Goal: Task Accomplishment & Management: Use online tool/utility

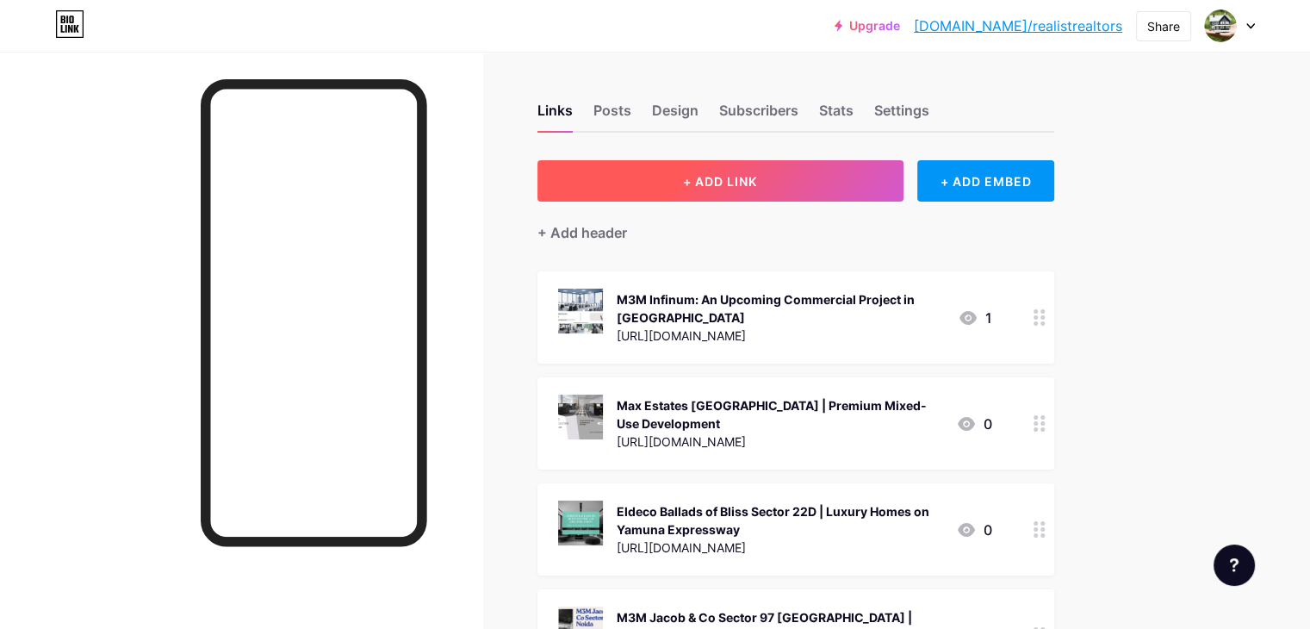
click at [757, 174] on span "+ ADD LINK" at bounding box center [720, 181] width 74 height 15
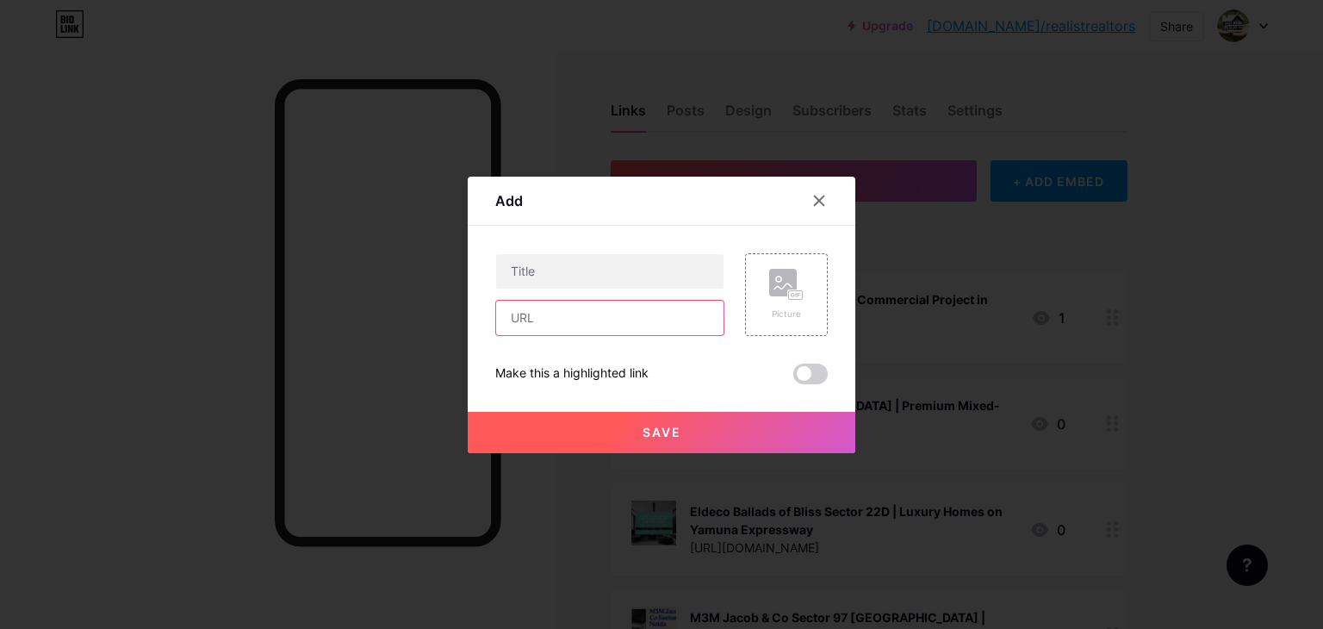
click at [538, 307] on input "text" at bounding box center [609, 318] width 227 height 34
paste input "[URL][DOMAIN_NAME]"
type input "[URL][DOMAIN_NAME]"
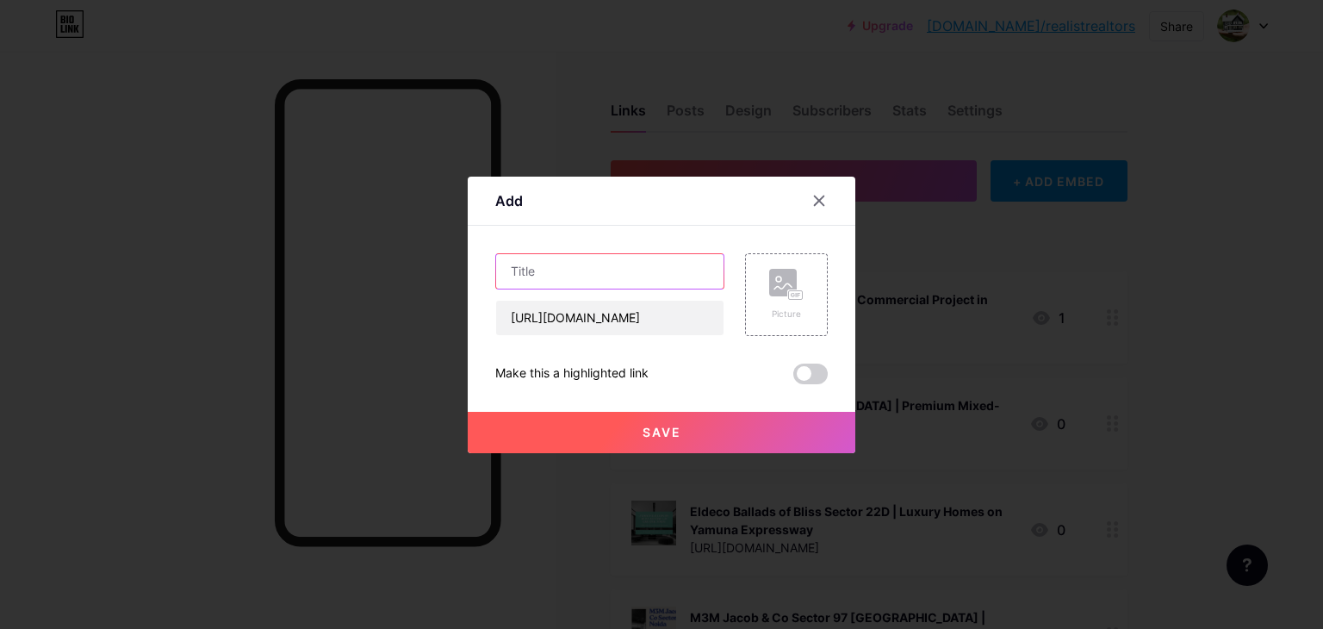
click at [591, 267] on input "text" at bounding box center [609, 271] width 227 height 34
paste input "VVIP Sector 22D Yamuna Expressway | Apartments In [GEOGRAPHIC_DATA]"
type input "VVIP Sector 22D Yamuna Expressway | Apartments In [GEOGRAPHIC_DATA]"
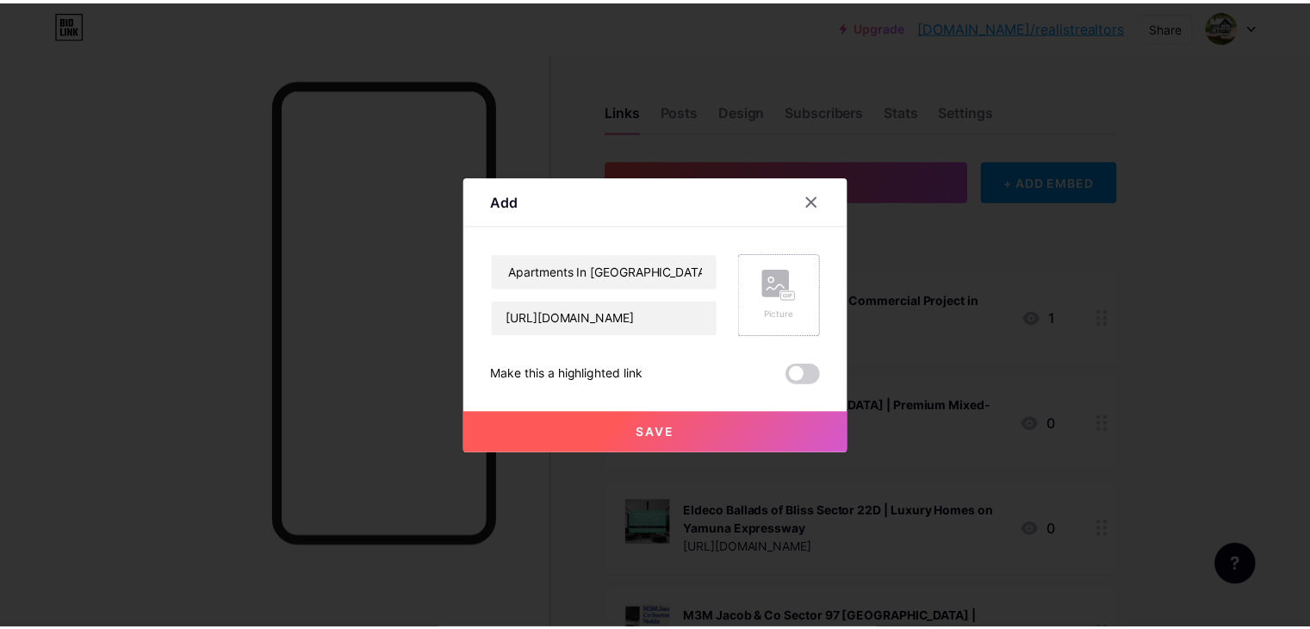
scroll to position [0, 0]
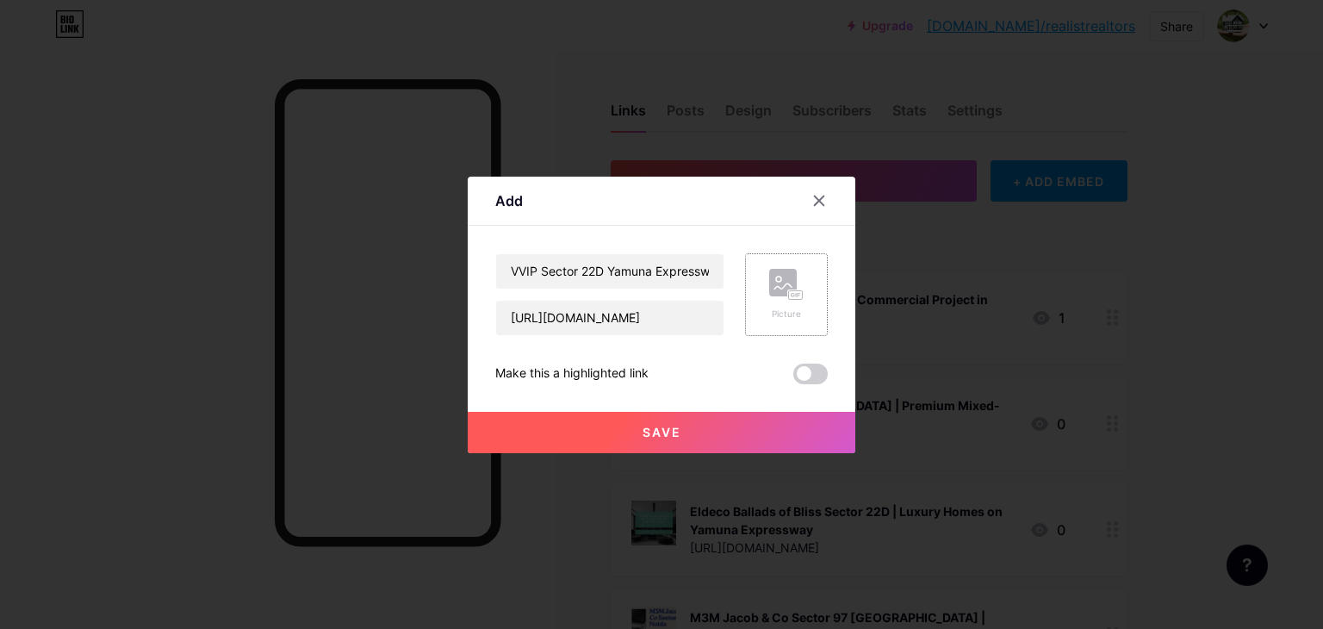
click at [777, 301] on div "Picture" at bounding box center [786, 295] width 34 height 52
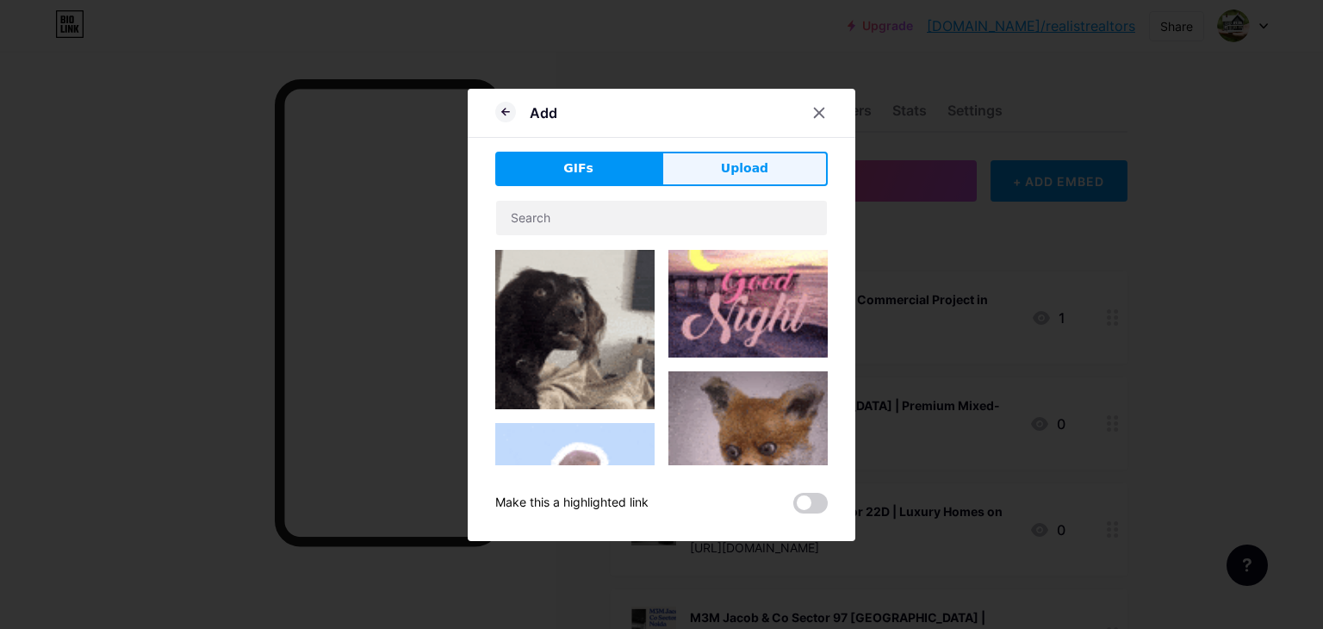
click at [714, 160] on button "Upload" at bounding box center [744, 169] width 166 height 34
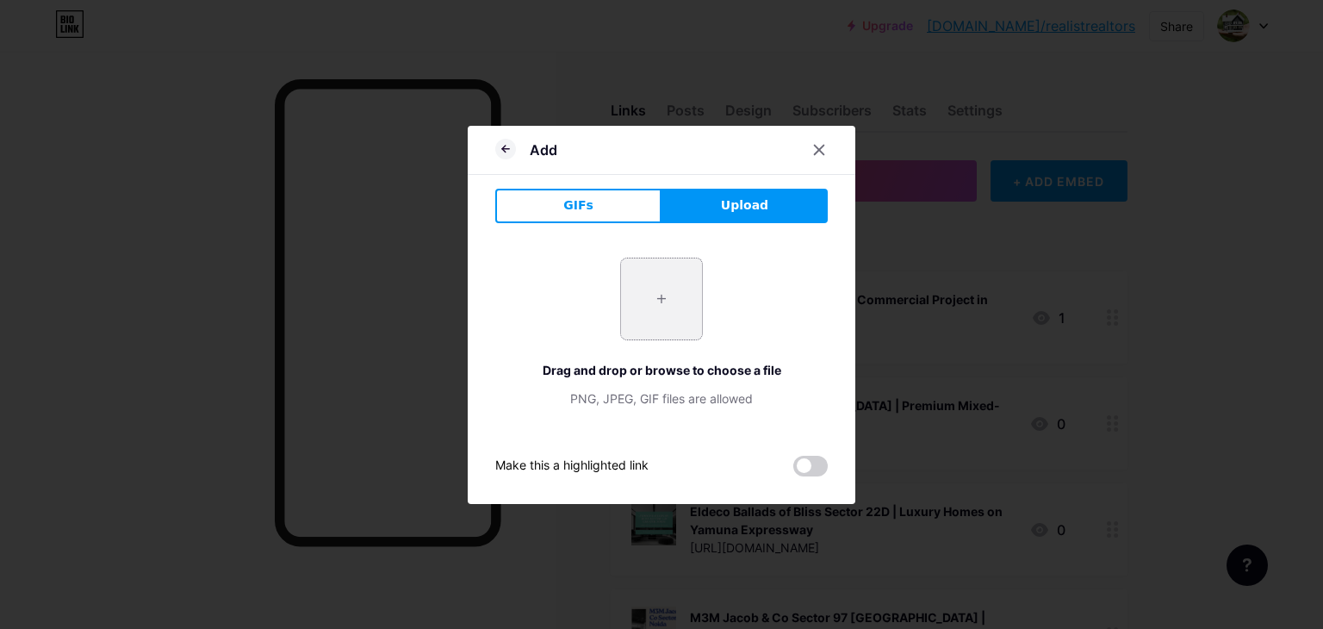
click at [671, 297] on input "file" at bounding box center [661, 298] width 81 height 81
type input "C:\fakepath\3.jpg"
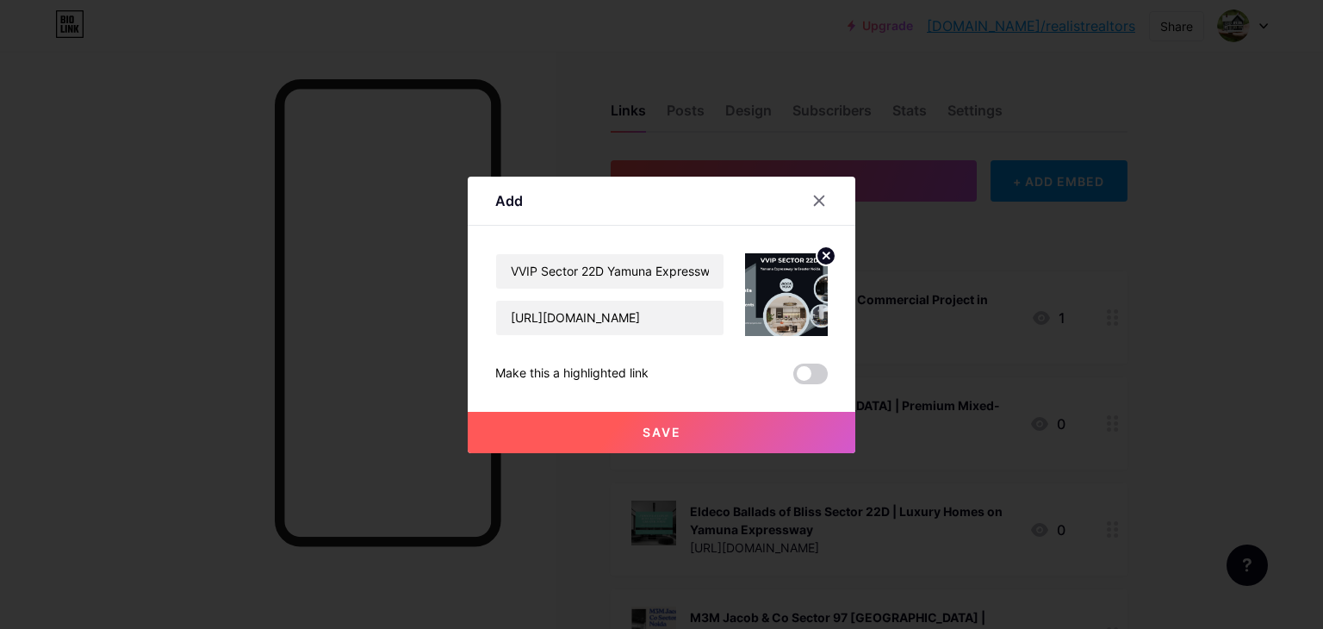
click at [678, 442] on button "Save" at bounding box center [662, 432] width 388 height 41
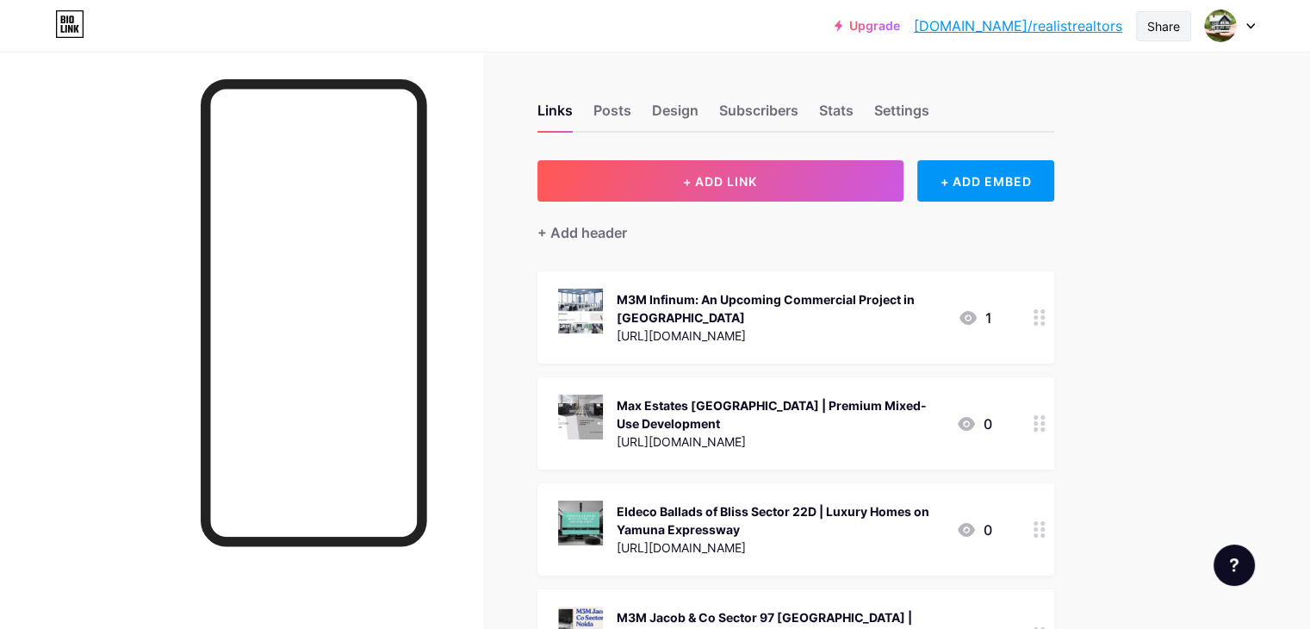
click at [1155, 29] on div "Share" at bounding box center [1163, 26] width 33 height 18
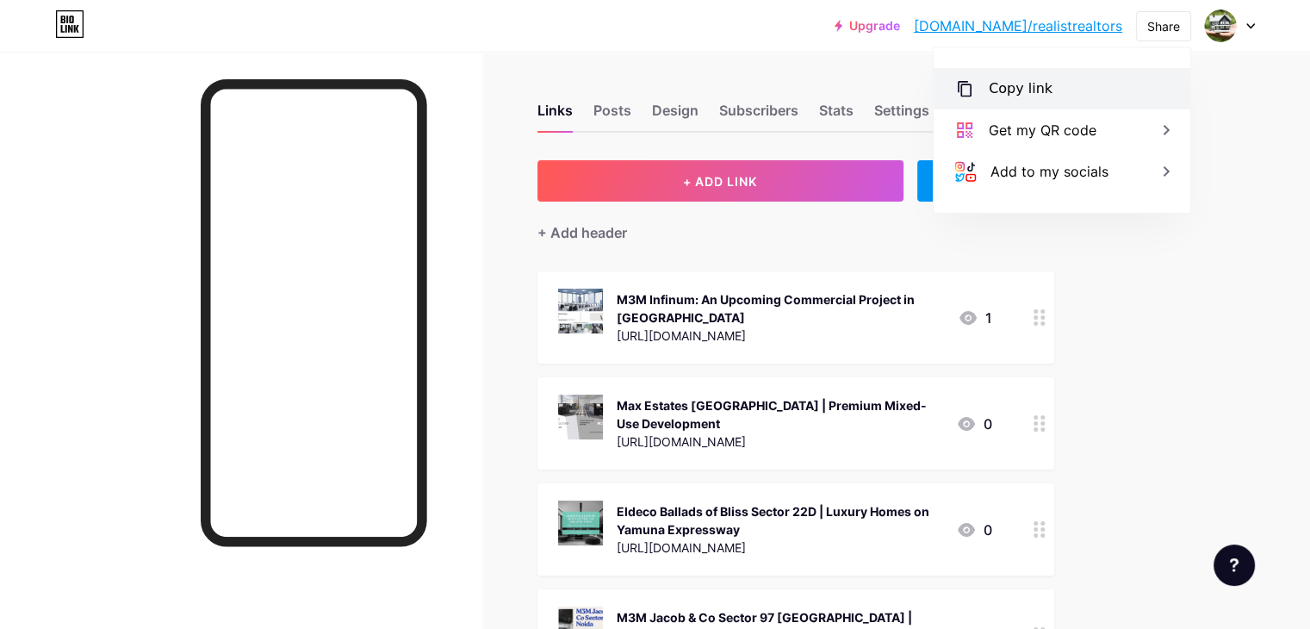
click at [1047, 90] on div "Copy link" at bounding box center [1062, 88] width 257 height 41
